Goal: Communication & Community: Participate in discussion

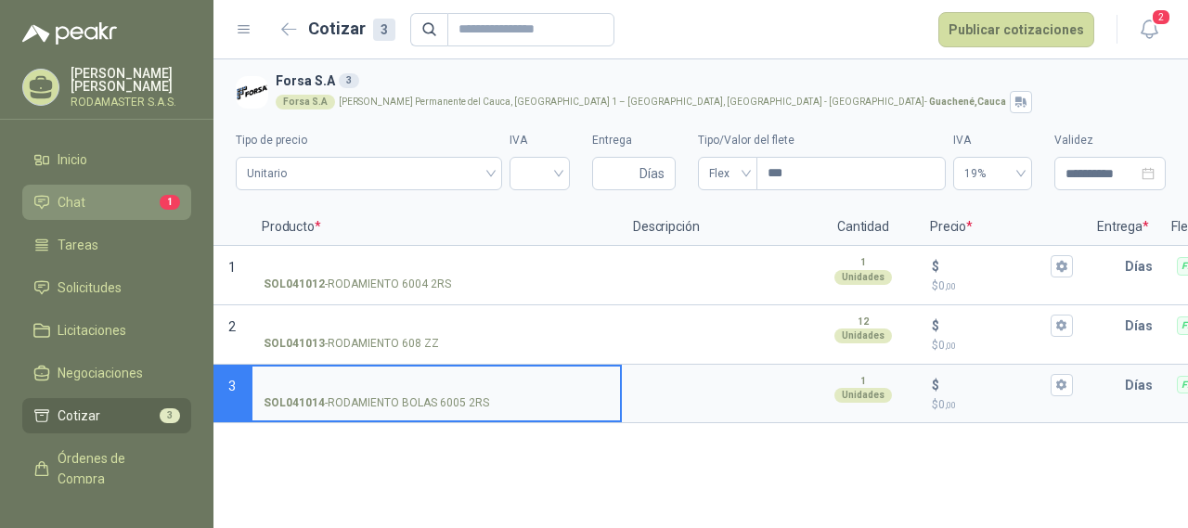
click at [93, 205] on li "Chat 1" at bounding box center [106, 202] width 147 height 20
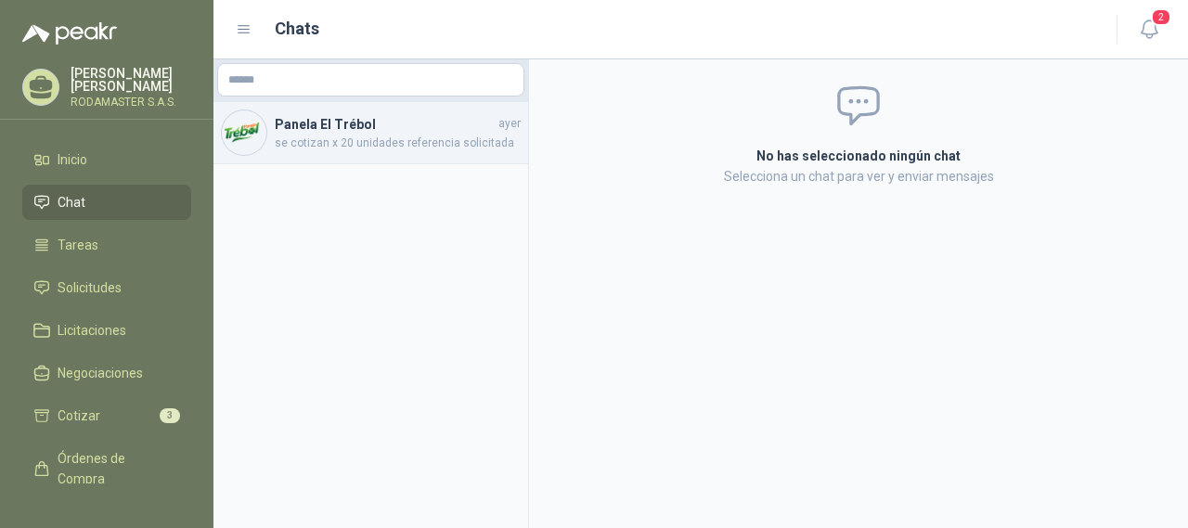
click at [344, 123] on h4 "Panela El Trébol" at bounding box center [385, 124] width 220 height 20
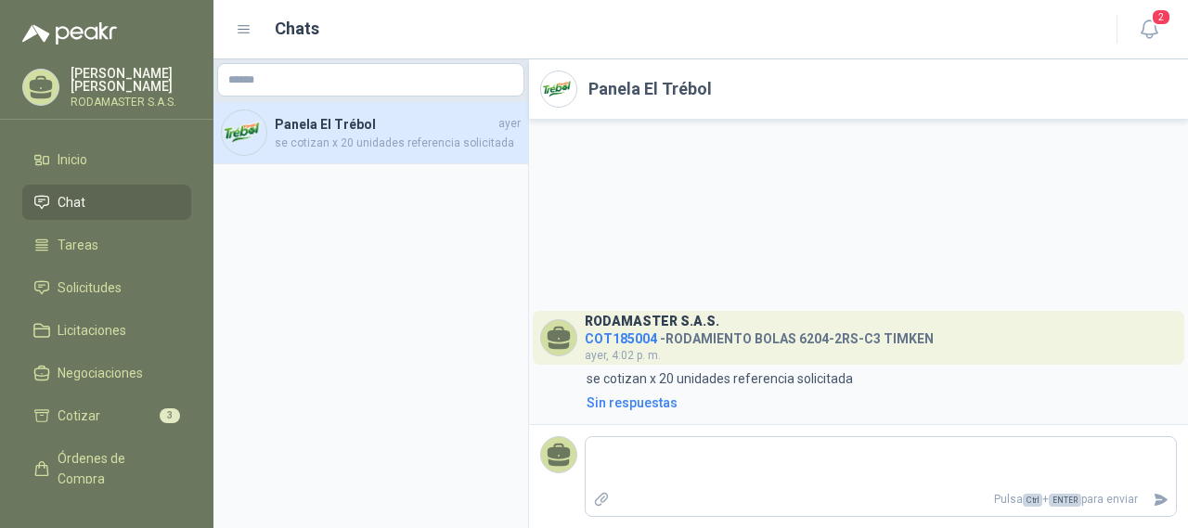
click at [604, 331] on span "COT185004" at bounding box center [621, 338] width 72 height 15
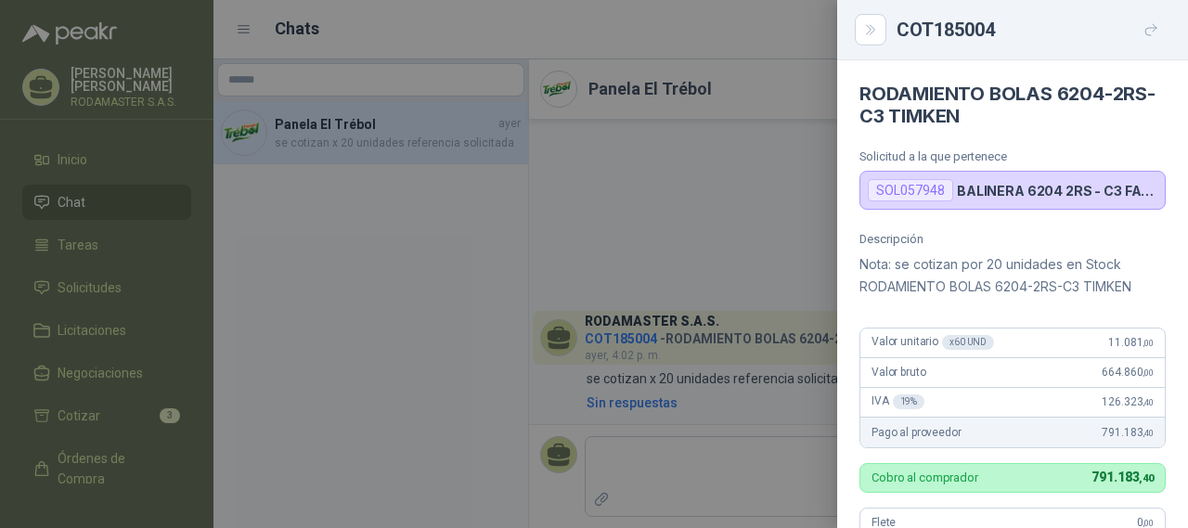
click at [189, 220] on div at bounding box center [594, 264] width 1188 height 528
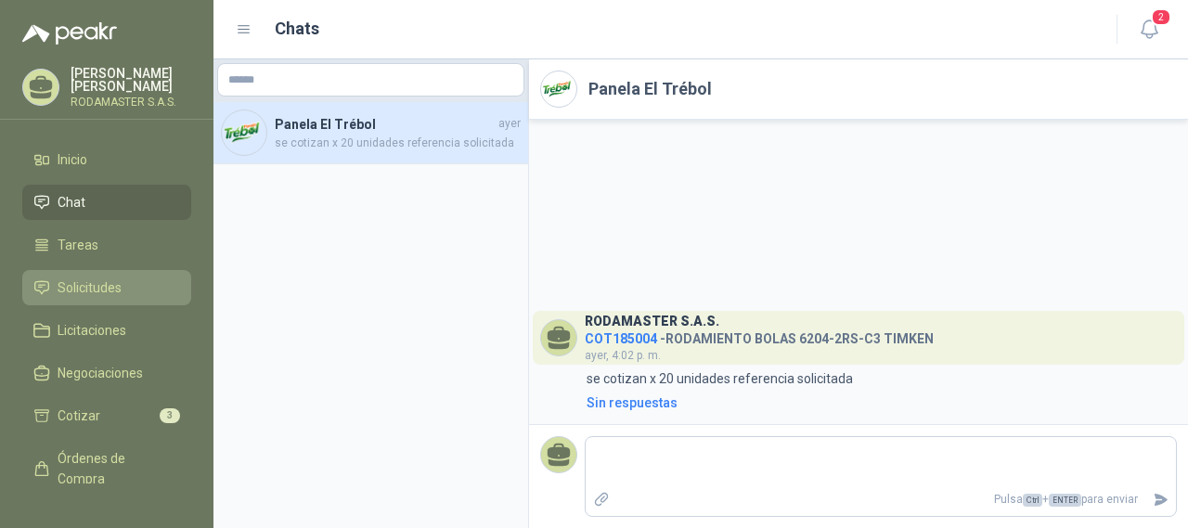
click at [123, 284] on li "Solicitudes" at bounding box center [106, 288] width 147 height 20
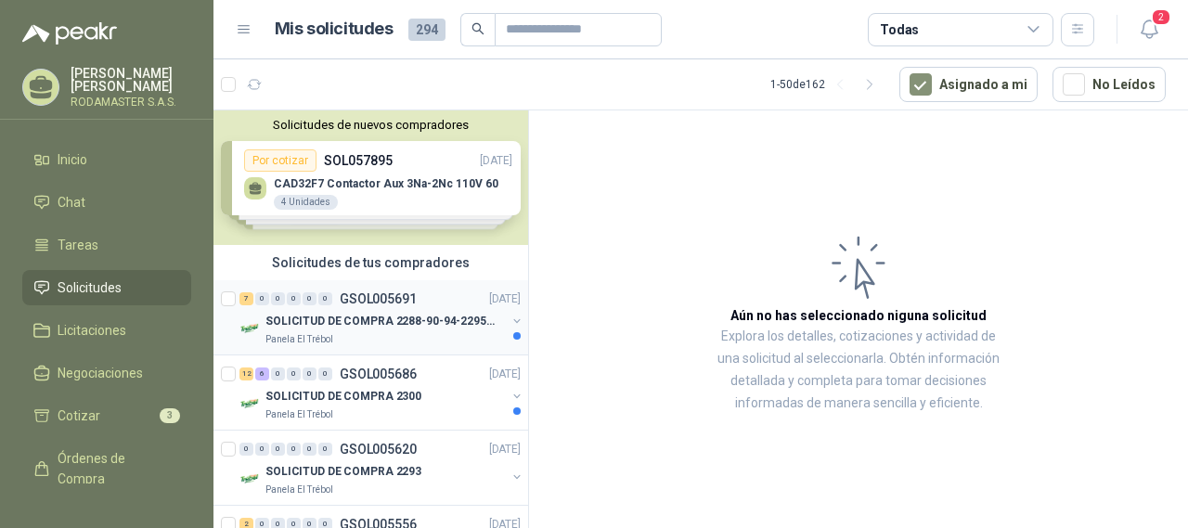
click at [358, 318] on p "SOLICITUD DE COMPRA 2288-90-94-2295-96-2301-02-04" at bounding box center [381, 322] width 231 height 18
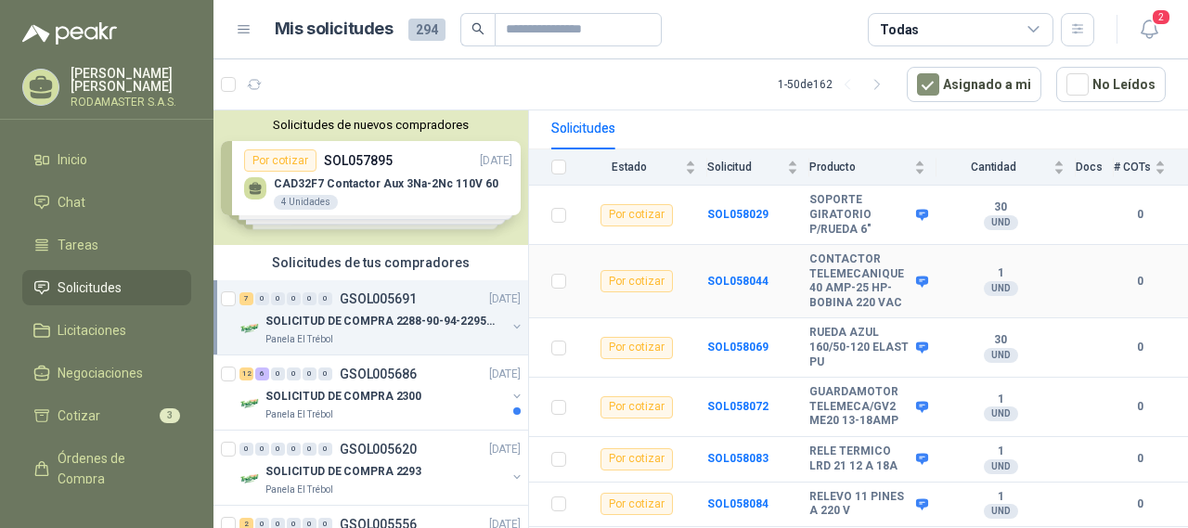
scroll to position [221, 0]
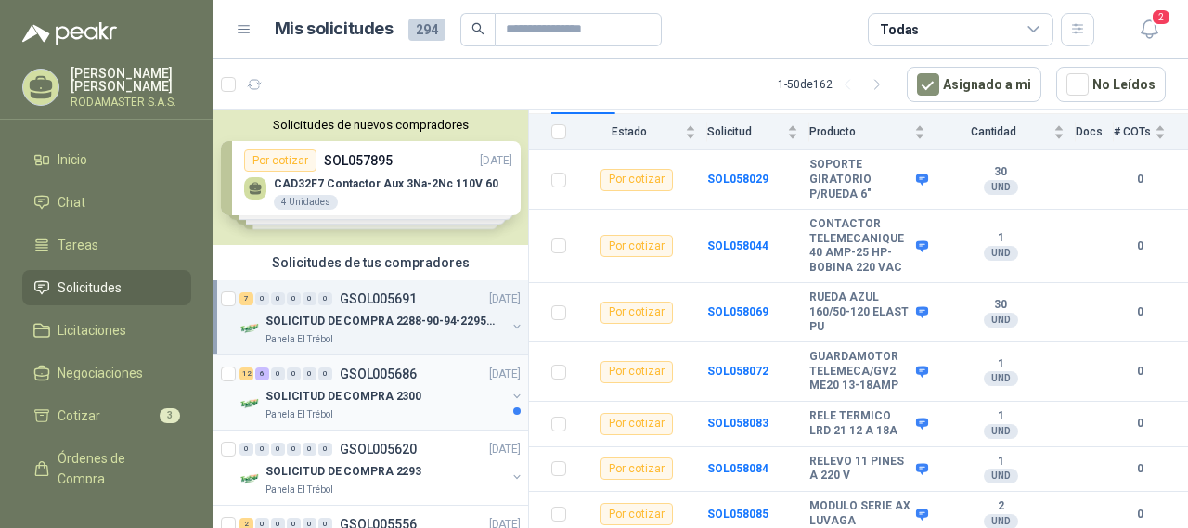
click at [319, 393] on p "SOLICITUD DE COMPRA 2300" at bounding box center [344, 397] width 156 height 18
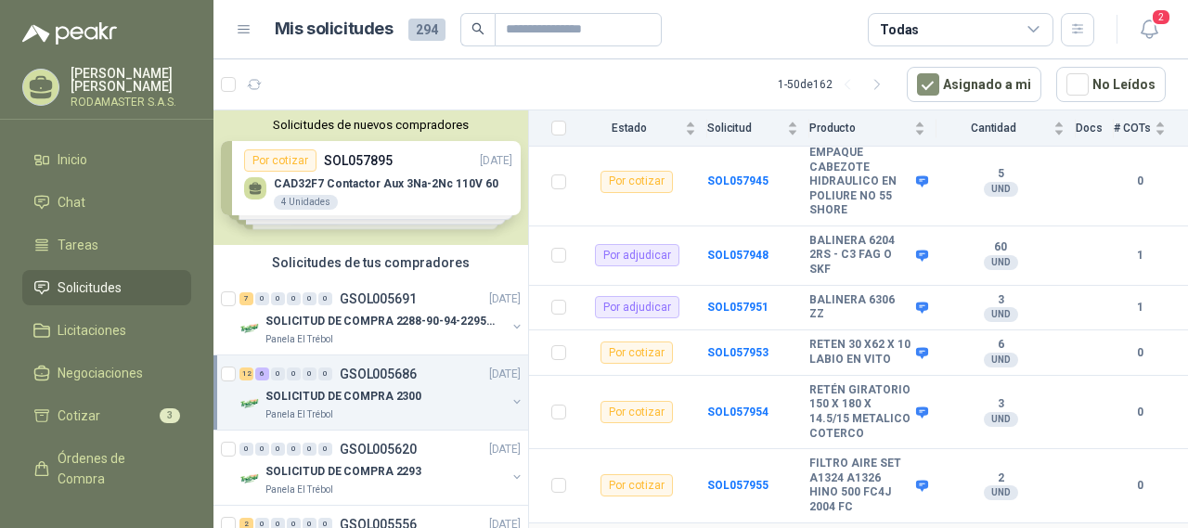
scroll to position [186, 0]
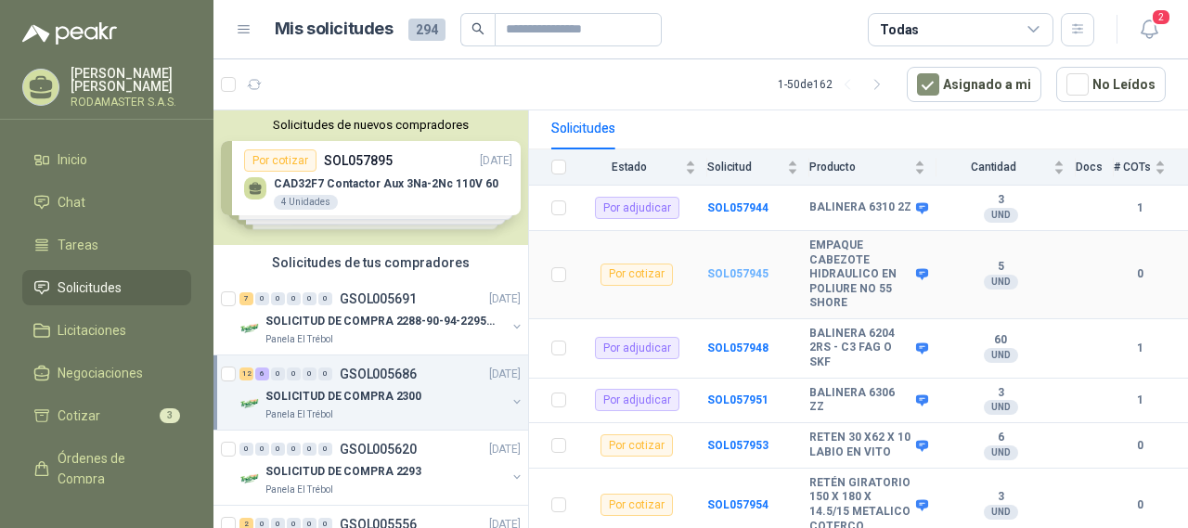
click at [733, 268] on b "SOL057945" at bounding box center [737, 273] width 61 height 13
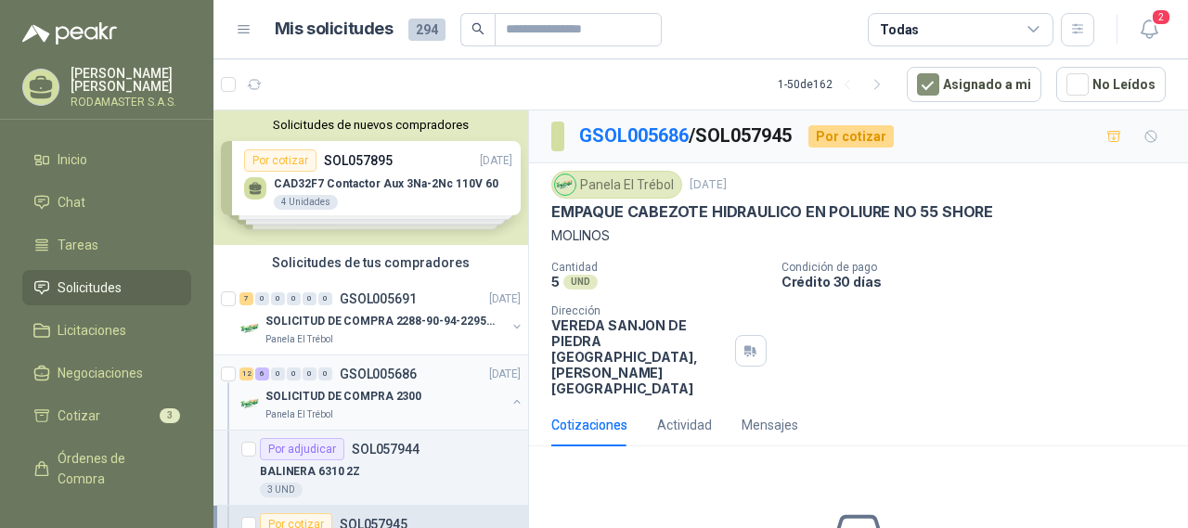
click at [343, 392] on p "SOLICITUD DE COMPRA 2300" at bounding box center [344, 397] width 156 height 18
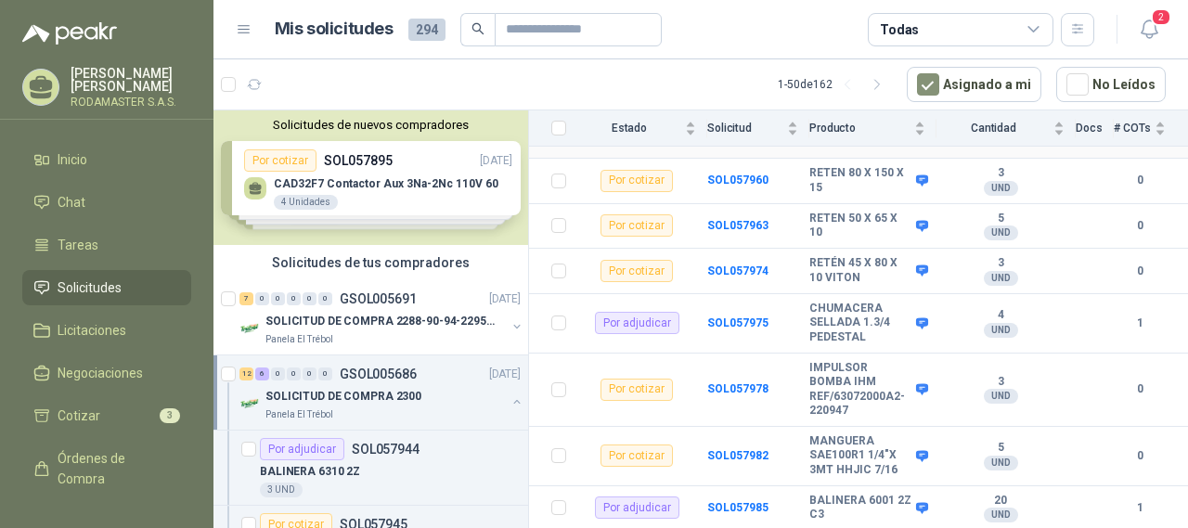
scroll to position [917, 0]
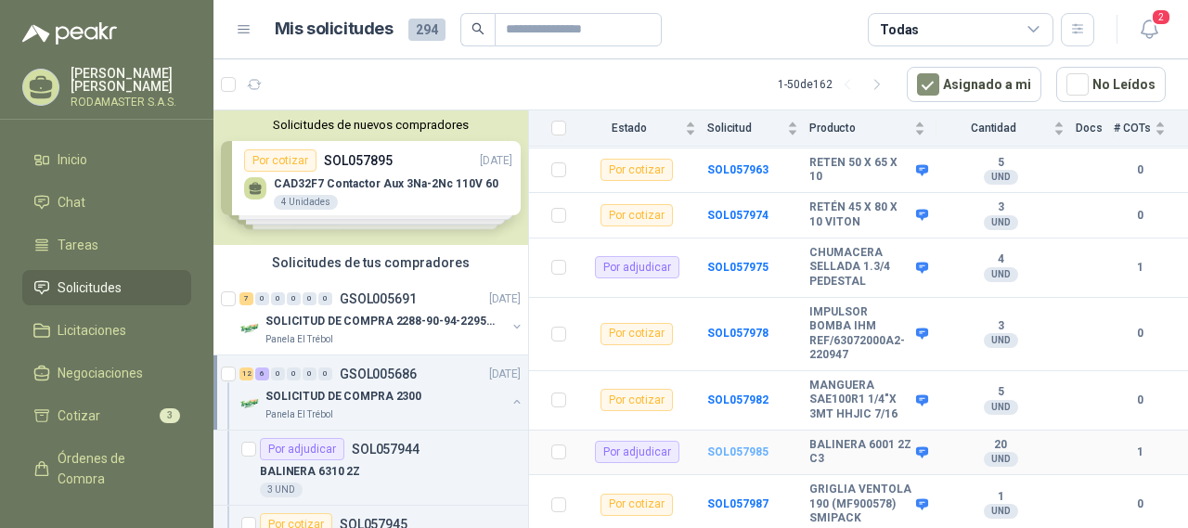
click at [750, 446] on b "SOL057985" at bounding box center [737, 452] width 61 height 13
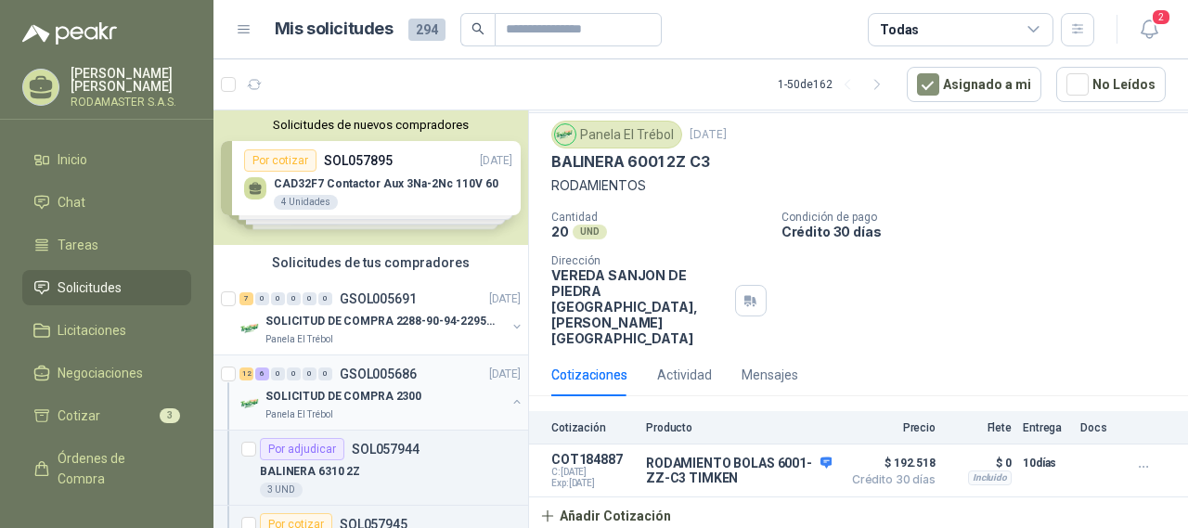
click at [351, 383] on div "12 6 0 0 0 0 GSOL005686 [DATE]" at bounding box center [382, 374] width 285 height 22
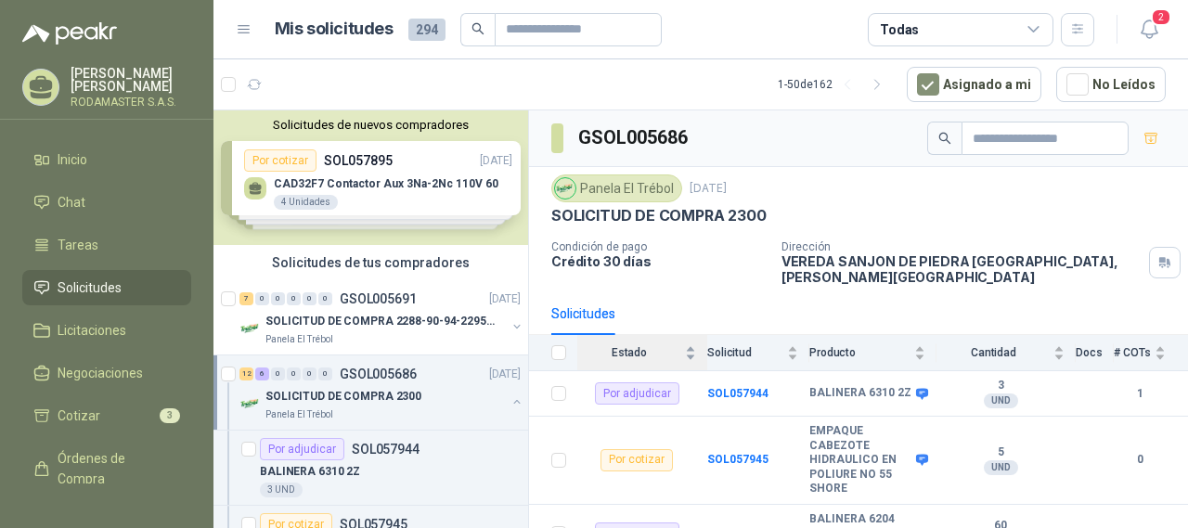
scroll to position [93, 0]
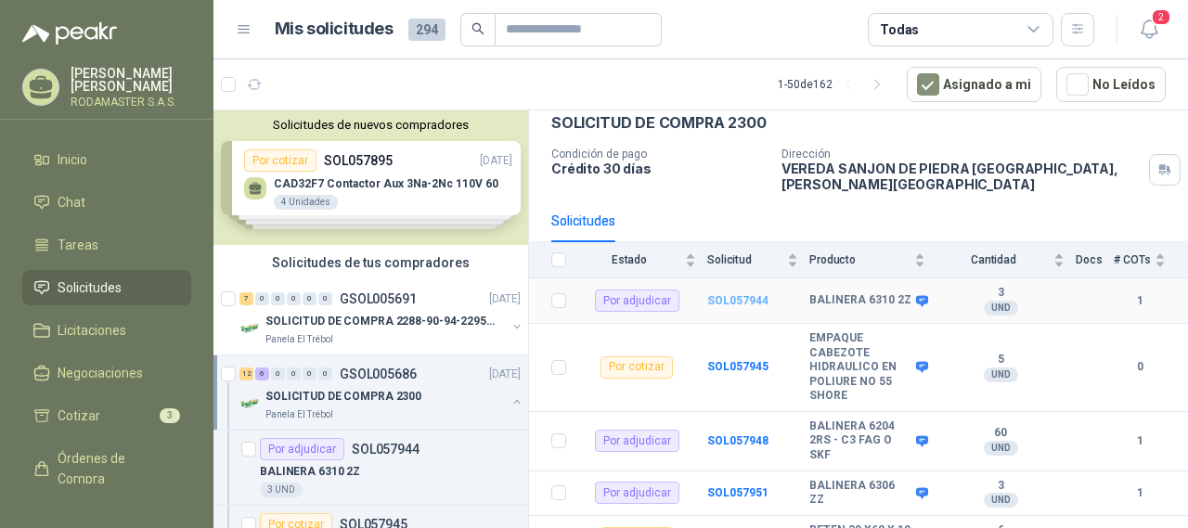
click at [726, 294] on b "SOL057944" at bounding box center [737, 300] width 61 height 13
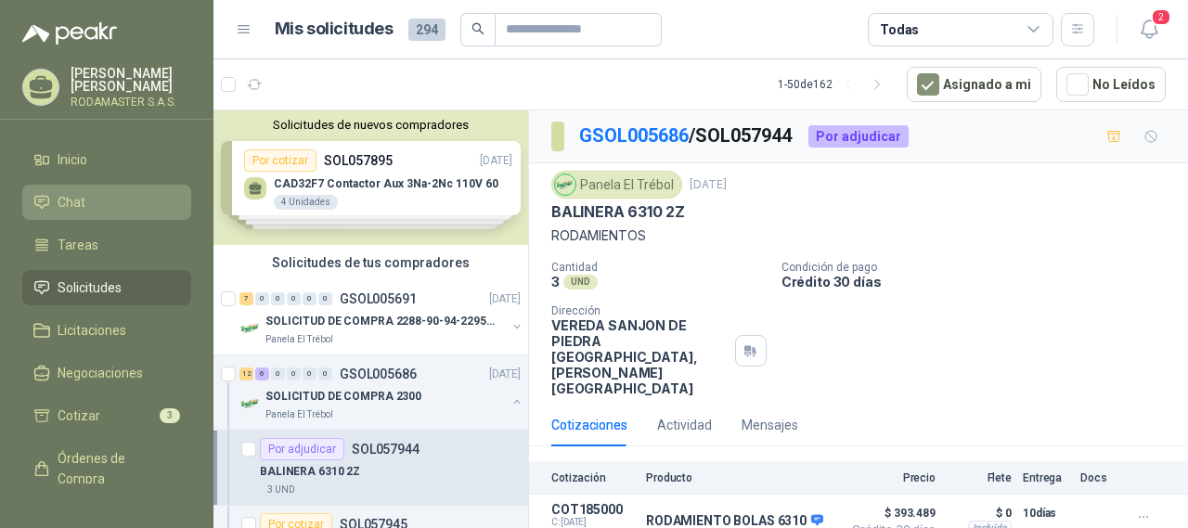
click at [93, 210] on li "Chat" at bounding box center [106, 202] width 147 height 20
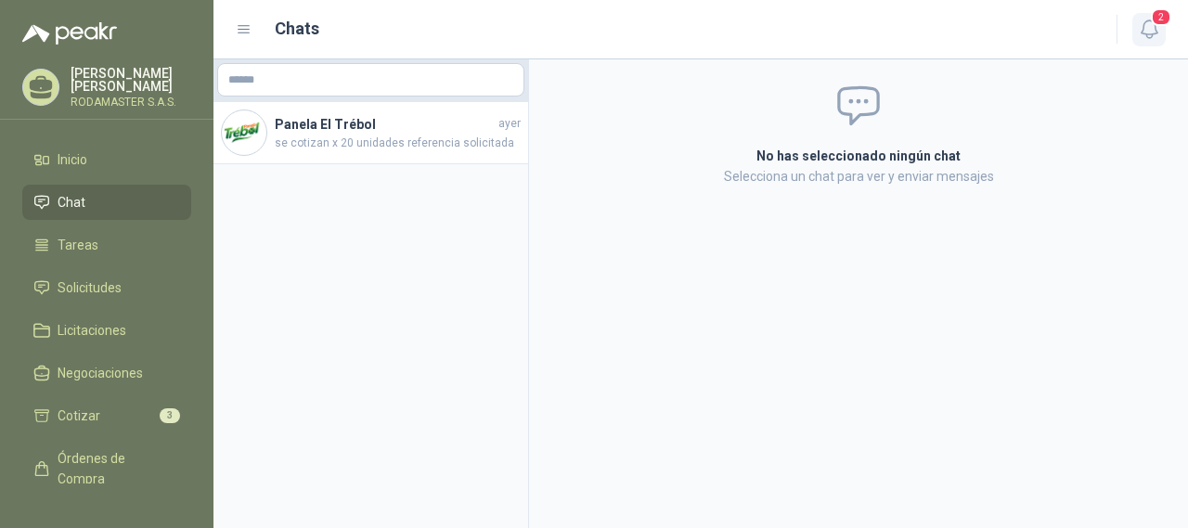
click at [1157, 33] on icon "button" at bounding box center [1149, 29] width 16 height 18
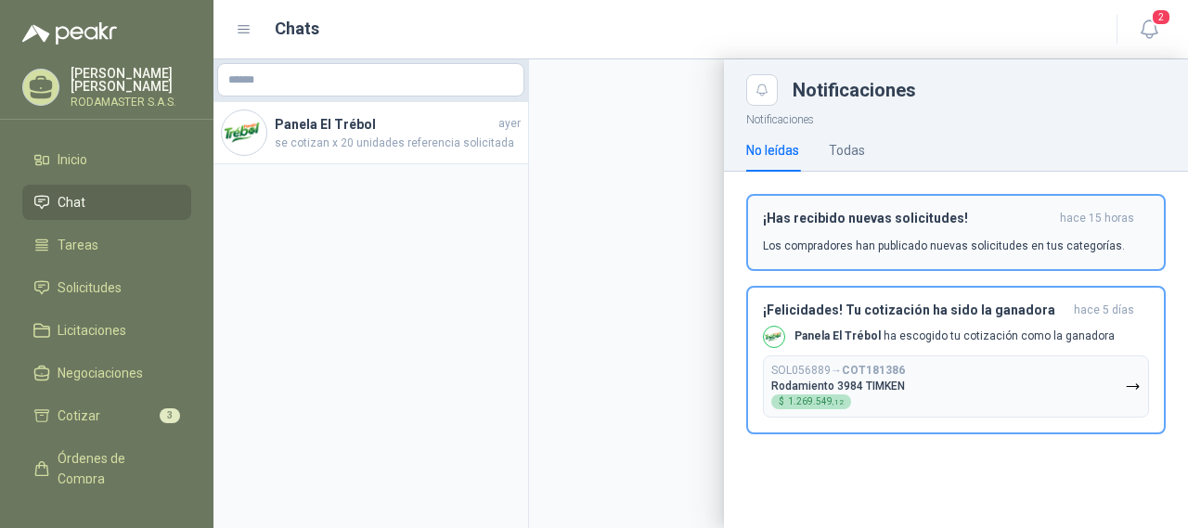
click at [864, 227] on div "¡Has recibido nuevas solicitudes! hace 15 horas Los compradores han publicado n…" at bounding box center [956, 233] width 386 height 44
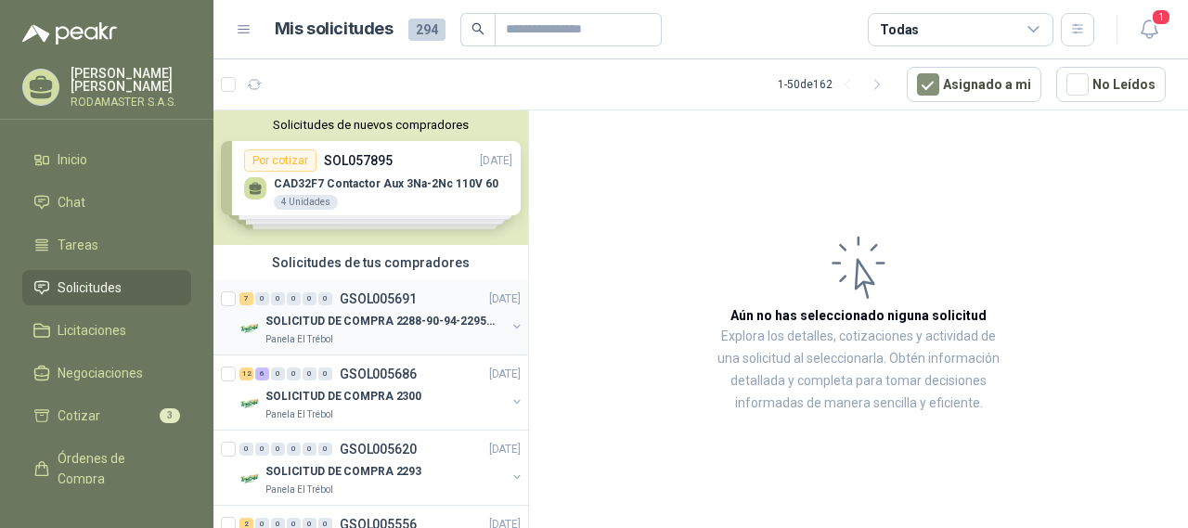
click at [396, 327] on p "SOLICITUD DE COMPRA 2288-90-94-2295-96-2301-02-04" at bounding box center [381, 322] width 231 height 18
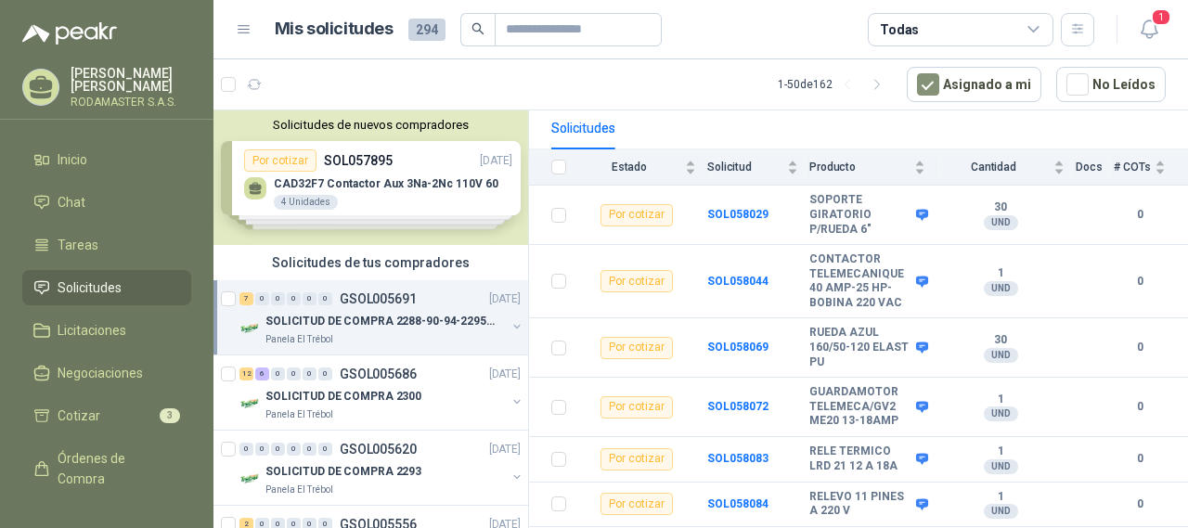
scroll to position [221, 0]
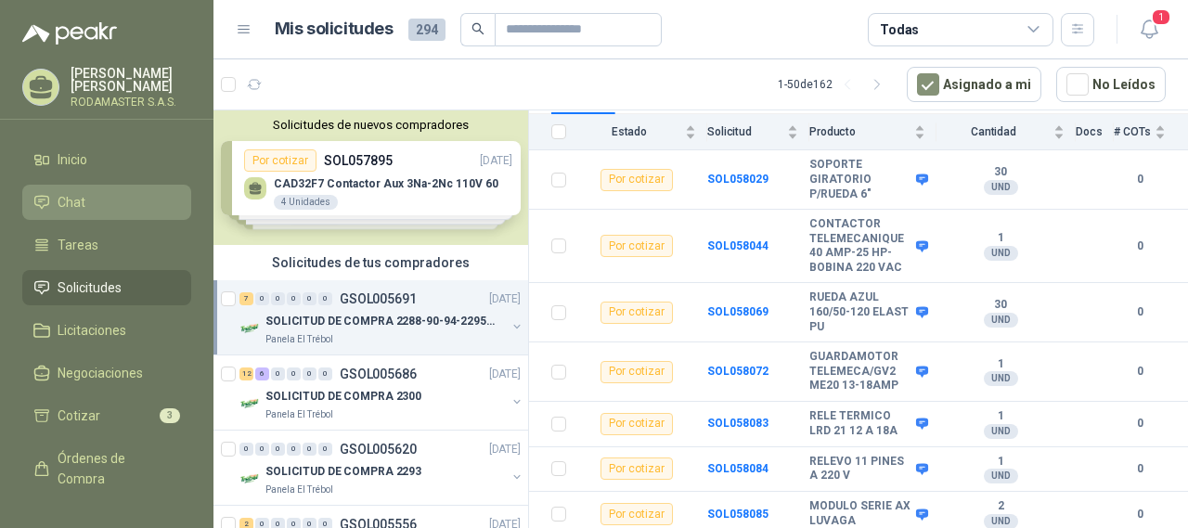
click at [72, 205] on span "Chat" at bounding box center [72, 202] width 28 height 20
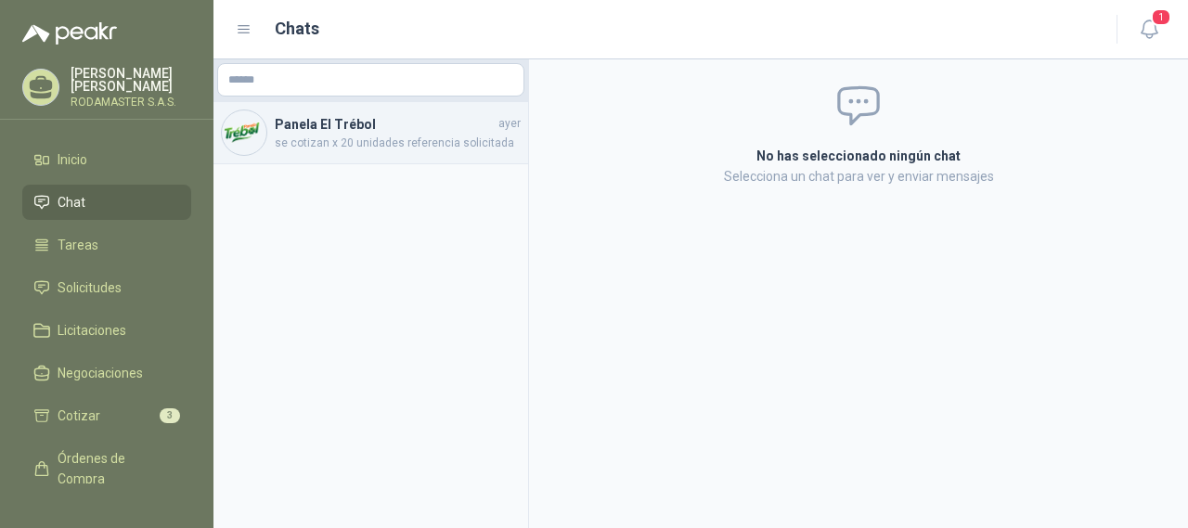
click at [347, 133] on div "Panela El Trébol ayer se cotizan x 20 unidades referencia solicitada" at bounding box center [398, 133] width 246 height 38
